Goal: Browse casually

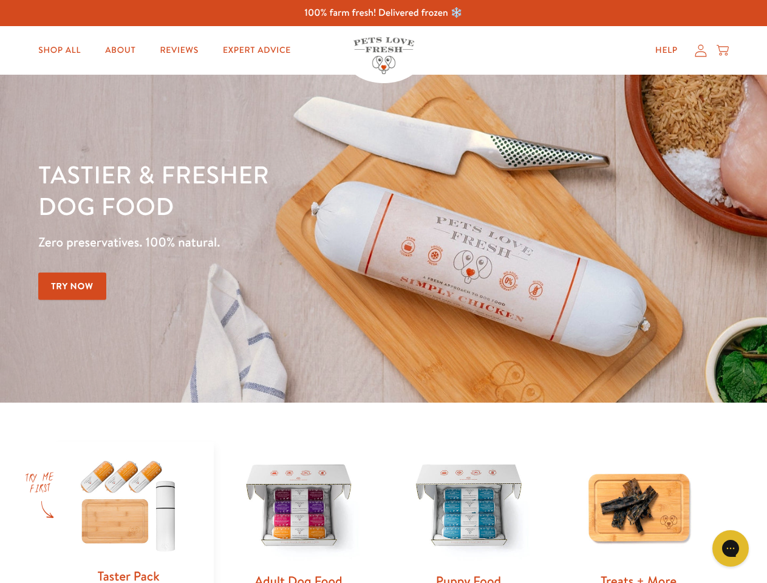
click at [383, 292] on div "Tastier & fresher dog food Zero preservatives. 100% natural. Try Now" at bounding box center [268, 239] width 460 height 160
click at [731, 549] on icon "Gorgias live chat" at bounding box center [731, 548] width 12 height 12
